Goal: Information Seeking & Learning: Find contact information

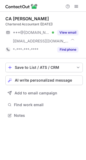
scroll to position [112, 86]
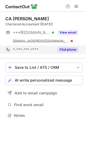
click at [67, 47] on div "Find phone" at bounding box center [66, 49] width 24 height 9
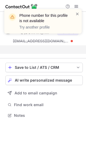
scroll to position [103, 86]
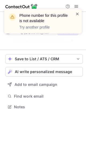
click at [79, 15] on span at bounding box center [77, 13] width 4 height 5
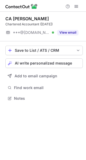
scroll to position [95, 86]
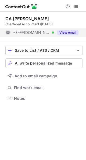
click at [72, 32] on button "View email" at bounding box center [67, 32] width 21 height 5
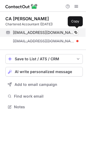
click at [71, 31] on div "anandbhale0603@gmail.com Verified" at bounding box center [45, 32] width 65 height 5
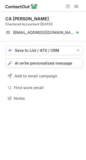
scroll to position [95, 86]
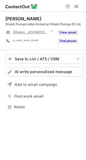
scroll to position [103, 86]
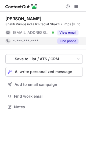
click at [60, 41] on button "Find phone" at bounding box center [67, 41] width 21 height 5
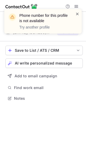
scroll to position [95, 86]
click at [77, 15] on span at bounding box center [77, 13] width 4 height 5
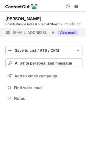
click at [68, 32] on button "View email" at bounding box center [67, 32] width 21 height 5
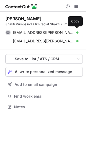
scroll to position [103, 86]
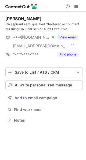
scroll to position [117, 86]
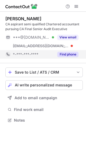
click at [65, 53] on button "Find phone" at bounding box center [67, 54] width 21 height 5
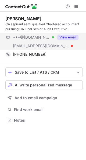
click at [74, 46] on div "***@gmail.com Verified ***@shaktipumps.com View email" at bounding box center [43, 41] width 77 height 17
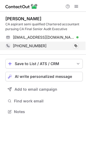
scroll to position [108, 86]
